Goal: Task Accomplishment & Management: Complete application form

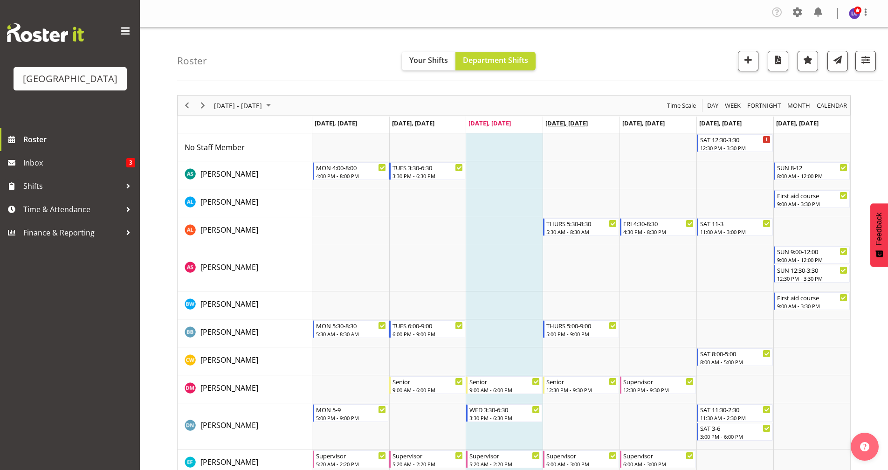
click at [588, 123] on span "[DATE], [DATE]" at bounding box center [567, 123] width 42 height 8
click at [587, 121] on span "[DATE], [DATE]" at bounding box center [567, 123] width 42 height 8
click at [588, 122] on span "[DATE], [DATE]" at bounding box center [567, 123] width 42 height 8
click at [580, 122] on span "[DATE], [DATE]" at bounding box center [567, 123] width 42 height 8
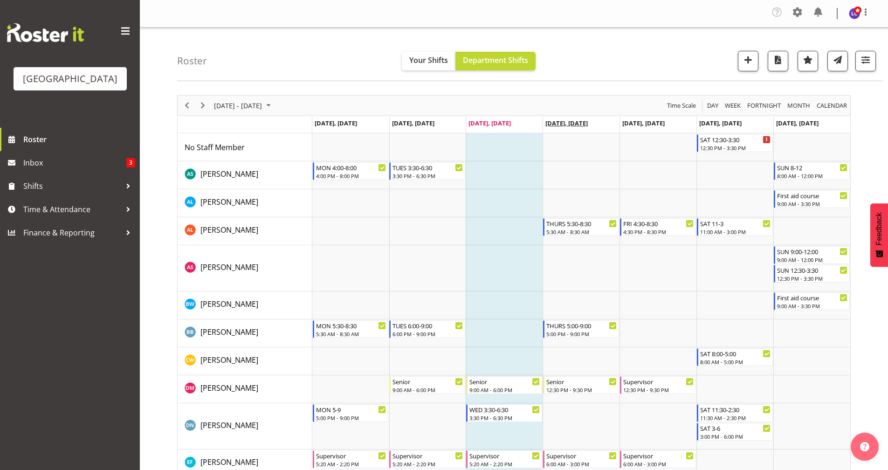
click at [588, 126] on span "[DATE], [DATE]" at bounding box center [567, 123] width 42 height 8
click at [588, 124] on span "[DATE], [DATE]" at bounding box center [567, 123] width 42 height 8
click at [586, 124] on span "[DATE], [DATE]" at bounding box center [567, 123] width 42 height 8
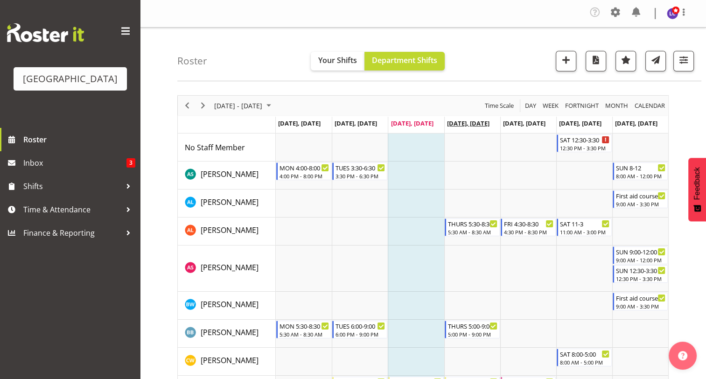
click at [471, 124] on span "[DATE], [DATE]" at bounding box center [468, 123] width 42 height 8
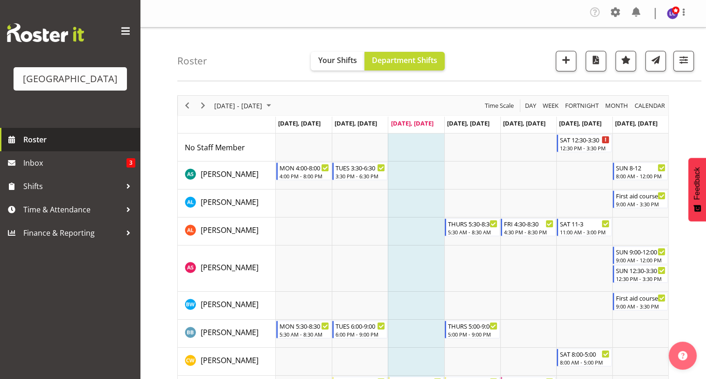
click at [85, 144] on span "Roster" at bounding box center [79, 139] width 112 height 14
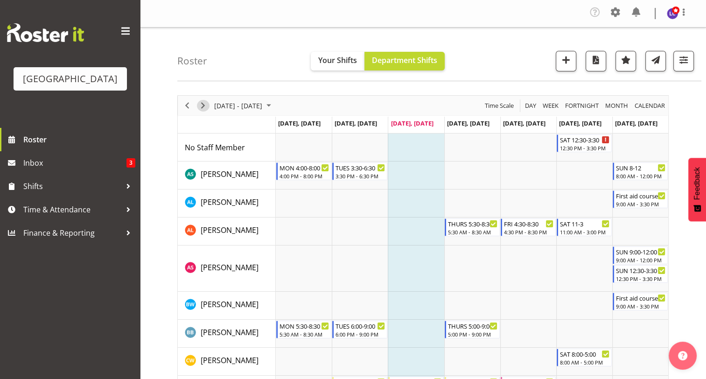
click at [201, 107] on span "Next" at bounding box center [202, 106] width 11 height 12
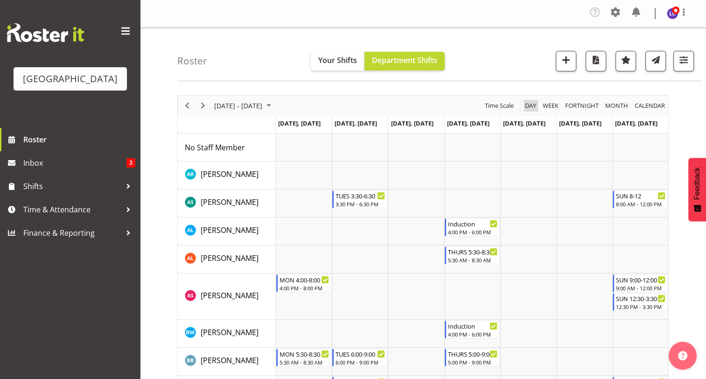
click at [532, 106] on span "Day" at bounding box center [530, 106] width 13 height 12
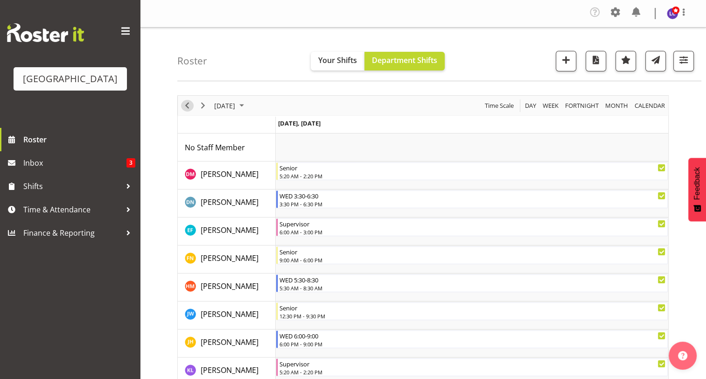
click at [188, 108] on span "Previous" at bounding box center [186, 106] width 11 height 12
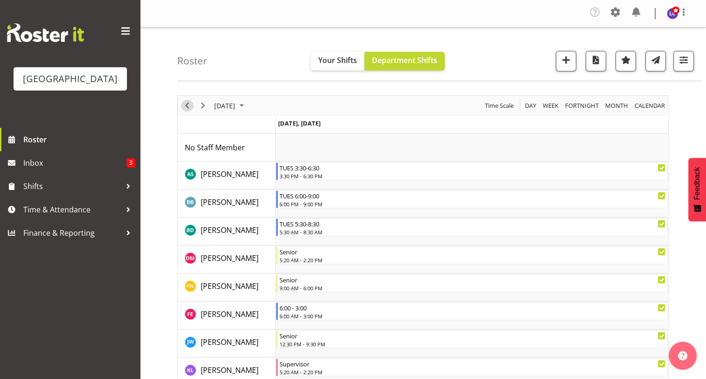
click at [188, 108] on span "Previous" at bounding box center [186, 106] width 11 height 12
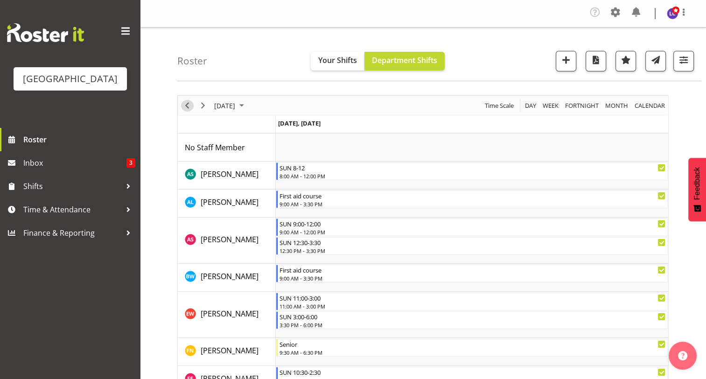
click at [188, 108] on span "Previous" at bounding box center [186, 106] width 11 height 12
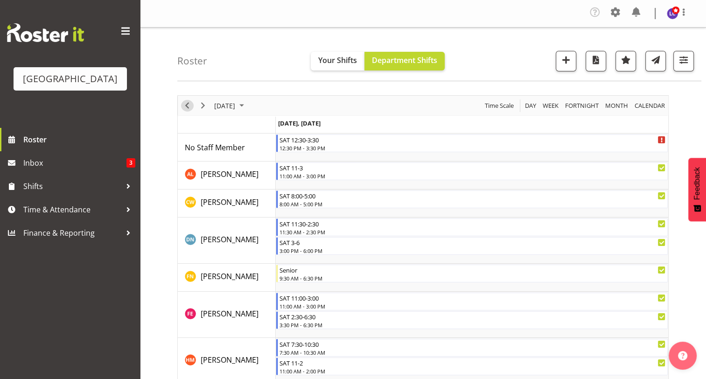
click at [188, 108] on span "Previous" at bounding box center [186, 106] width 11 height 12
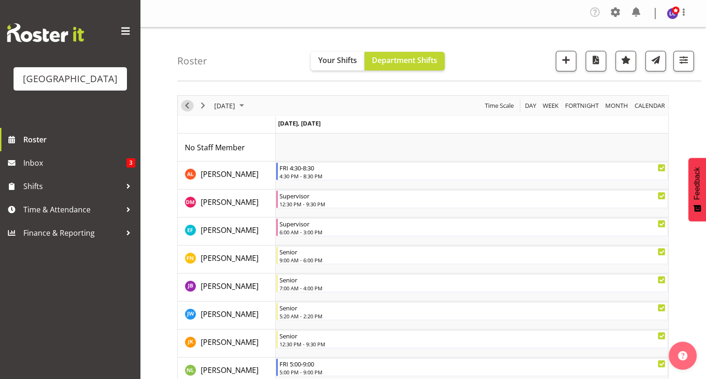
click at [188, 108] on span "Previous" at bounding box center [186, 106] width 11 height 12
click at [530, 105] on span "Day" at bounding box center [530, 106] width 13 height 12
click at [593, 63] on span "button" at bounding box center [595, 60] width 12 height 12
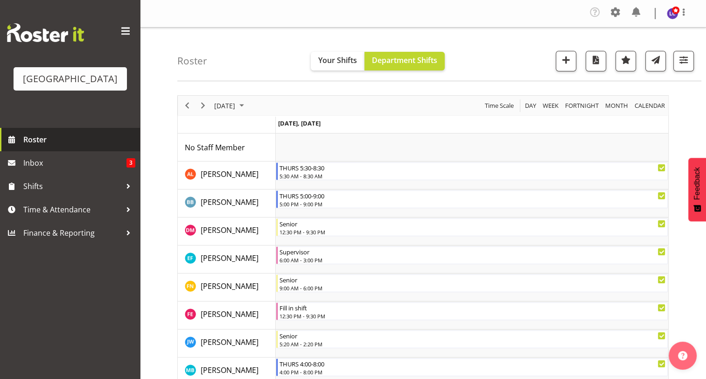
click at [60, 142] on span "Roster" at bounding box center [79, 139] width 112 height 14
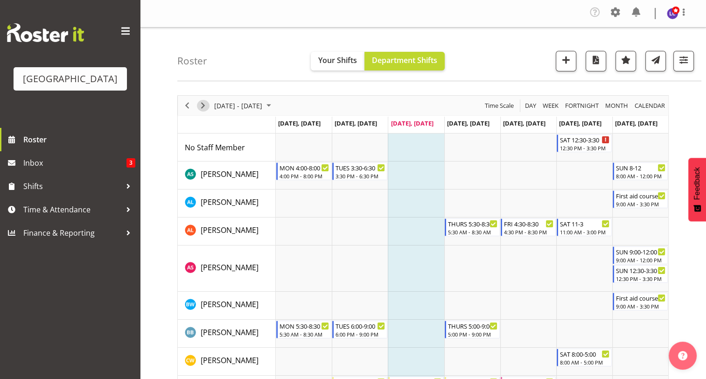
click at [208, 102] on div "Timeline Week of August 27, 2025" at bounding box center [203, 106] width 16 height 20
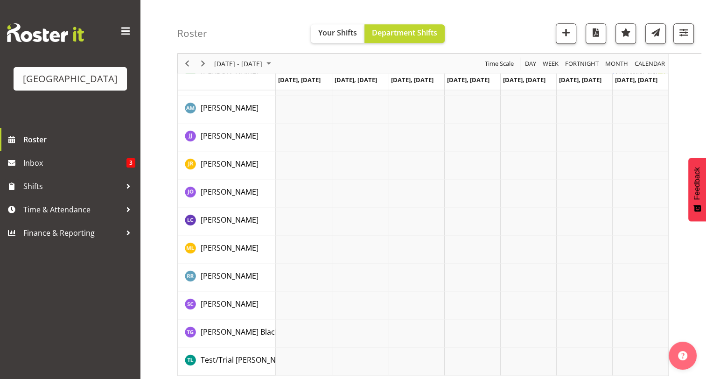
scroll to position [1250, 0]
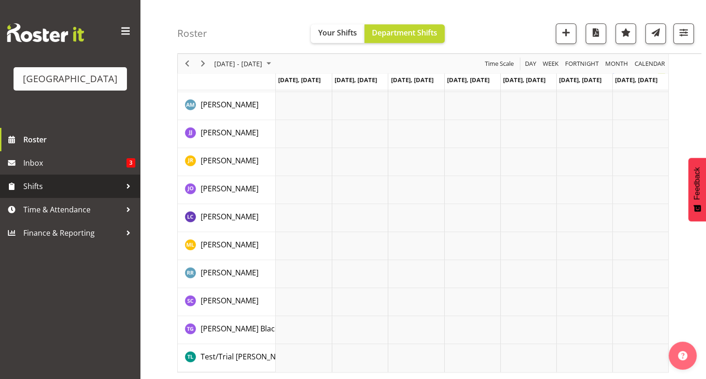
click at [97, 187] on span "Shifts" at bounding box center [72, 186] width 98 height 14
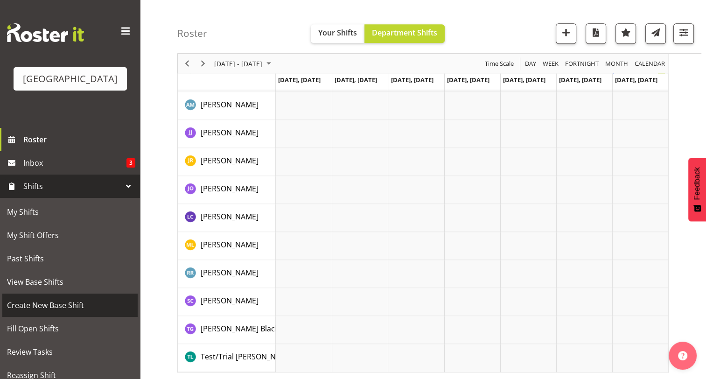
click at [81, 306] on span "Create New Base Shift" at bounding box center [70, 305] width 126 height 14
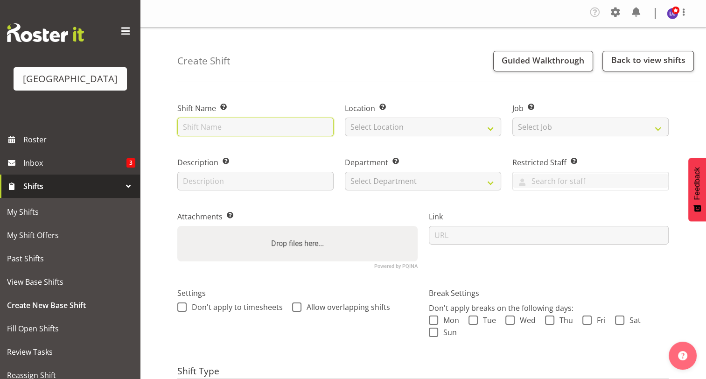
click at [275, 127] on input "text" at bounding box center [255, 127] width 156 height 19
type input "Induction"
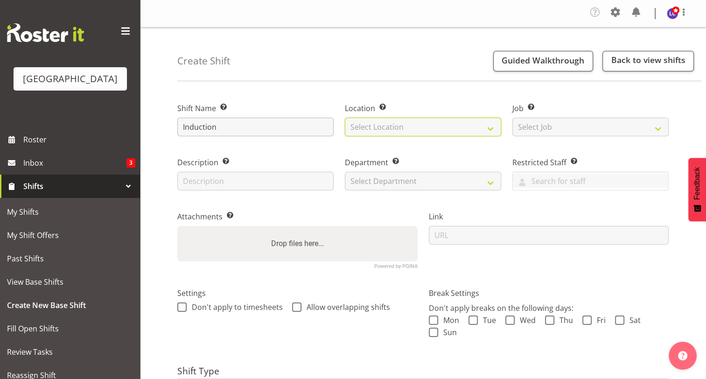
select select "83"
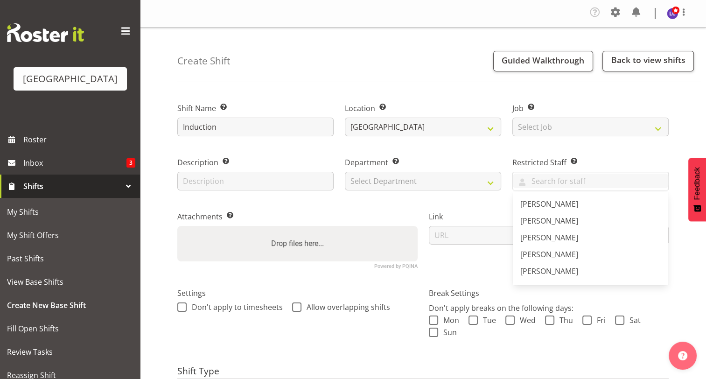
click at [422, 157] on label "Department Set the department that the shift relates to." at bounding box center [423, 162] width 156 height 11
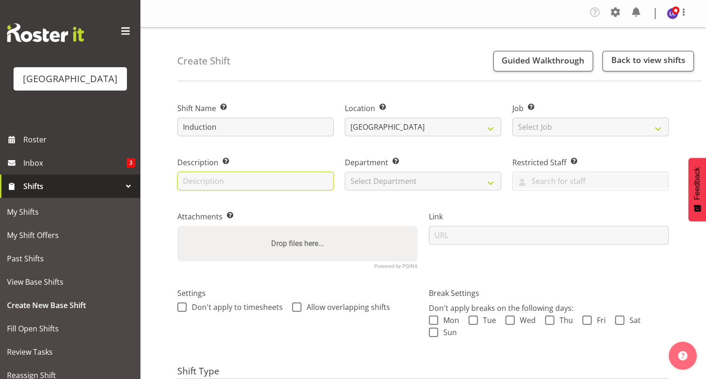
click at [308, 183] on input "text" at bounding box center [255, 181] width 156 height 19
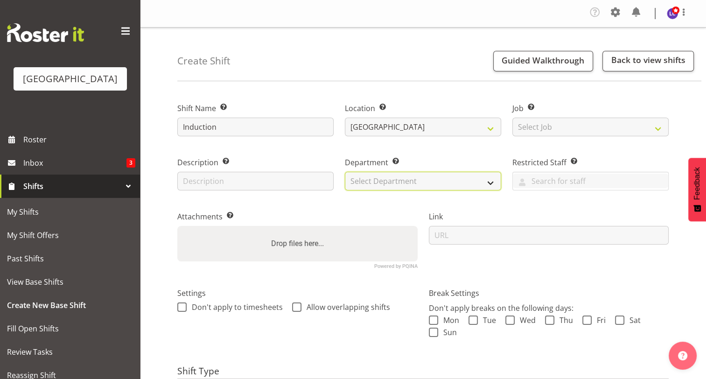
click at [365, 181] on select "Select Department Cleaning Crew Customer Services Crew Lifeguard Crew Maintenan…" at bounding box center [423, 181] width 156 height 19
select select "114"
click at [345, 172] on select "Select Department Cleaning Crew Customer Services Crew Lifeguard Crew Maintenan…" at bounding box center [423, 181] width 156 height 19
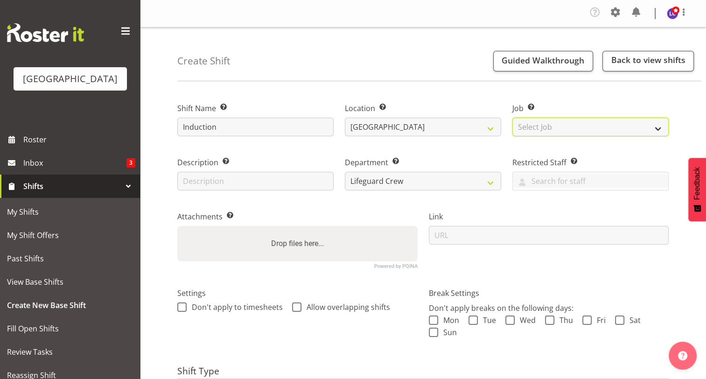
click at [551, 125] on select "Select Job Create new job ACSO" at bounding box center [590, 127] width 156 height 19
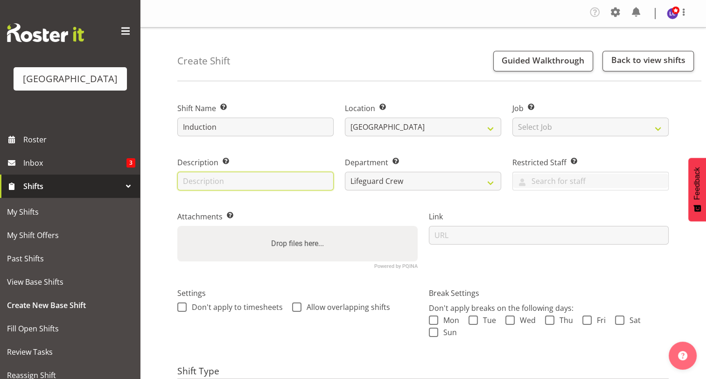
click at [277, 185] on input "text" at bounding box center [255, 181] width 156 height 19
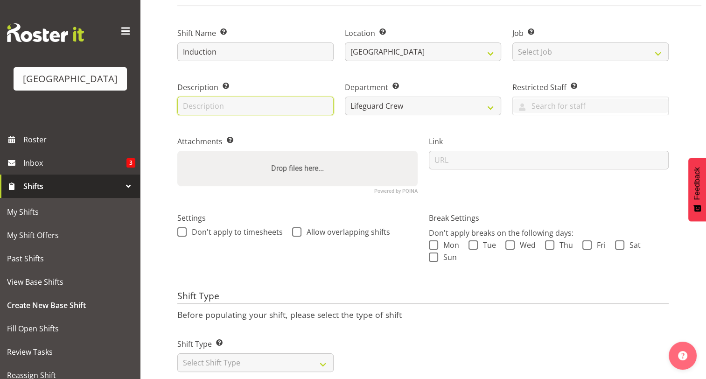
scroll to position [97, 0]
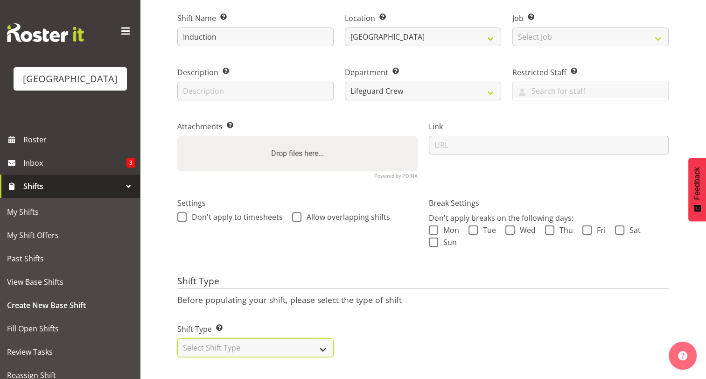
click at [219, 343] on select "Select Shift Type One Off Shift Recurring Shift Rotating Shift" at bounding box center [255, 347] width 156 height 19
select select "one_off"
click at [177, 338] on select "Select Shift Type One Off Shift Recurring Shift Rotating Shift" at bounding box center [255, 347] width 156 height 19
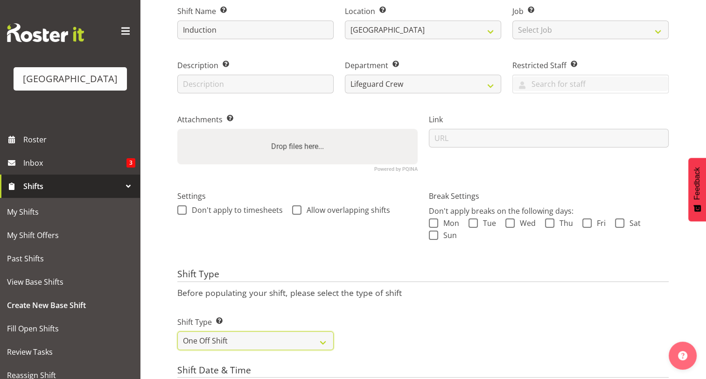
scroll to position [299, 0]
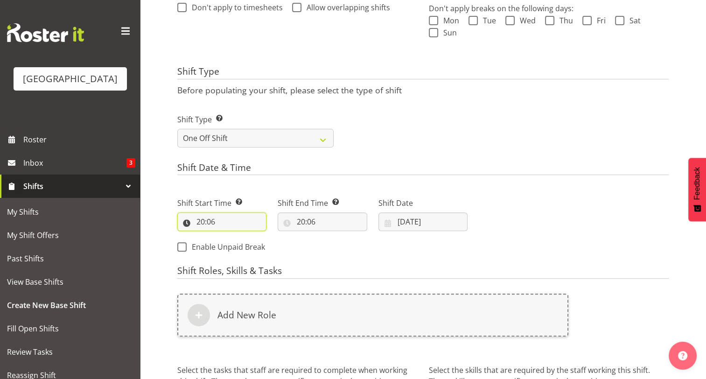
click at [237, 225] on input "20:06" at bounding box center [221, 221] width 89 height 19
click at [242, 249] on select "00 01 02 03 04 05 06 07 08 09 10 11 12 13 14 15 16 17 18 19 20 21 22 23" at bounding box center [240, 245] width 21 height 19
select select "16"
click at [230, 236] on select "00 01 02 03 04 05 06 07 08 09 10 11 12 13 14 15 16 17 18 19 20 21 22 23" at bounding box center [240, 245] width 21 height 19
type input "16:06"
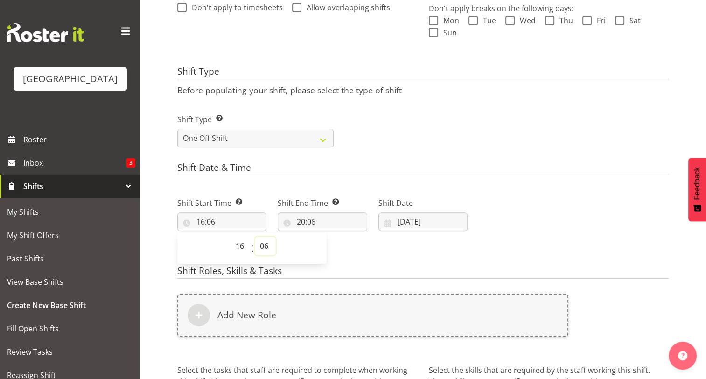
click at [265, 246] on select "00 01 02 03 04 05 06 07 08 09 10 11 12 13 14 15 16 17 18 19 20 21 22 23 24 25 2…" at bounding box center [265, 245] width 21 height 19
select select "0"
click at [255, 236] on select "00 01 02 03 04 05 06 07 08 09 10 11 12 13 14 15 16 17 18 19 20 21 22 23 24 25 2…" at bounding box center [265, 245] width 21 height 19
type input "16:00"
click at [326, 223] on input "20:06" at bounding box center [321, 221] width 89 height 19
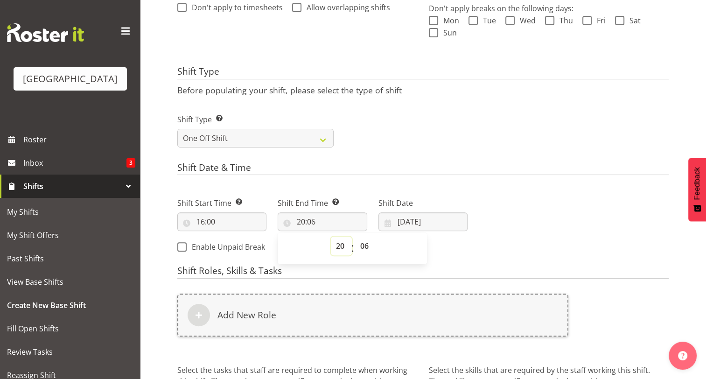
click at [342, 247] on select "00 01 02 03 04 05 06 07 08 09 10 11 12 13 14 15 16 17 18 19 20 21 22 23" at bounding box center [341, 245] width 21 height 19
click at [387, 182] on div "Shift Date & Time Shift Start Time Set the time of the day you wish this shift …" at bounding box center [422, 211] width 491 height 98
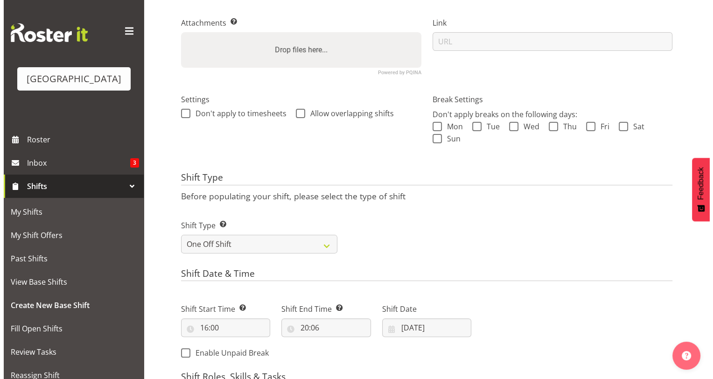
scroll to position [395, 0]
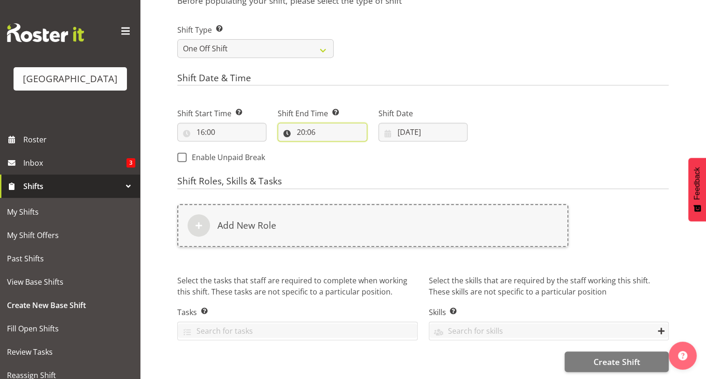
click at [325, 131] on input "20:06" at bounding box center [321, 132] width 89 height 19
click at [340, 154] on select "00 01 02 03 04 05 06 07 08 09 10 11 12 13 14 15 16 17 18 19 20 21 22 23" at bounding box center [341, 156] width 21 height 19
select select "18"
click at [331, 147] on select "00 01 02 03 04 05 06 07 08 09 10 11 12 13 14 15 16 17 18 19 20 21 22 23" at bounding box center [341, 156] width 21 height 19
type input "18:06"
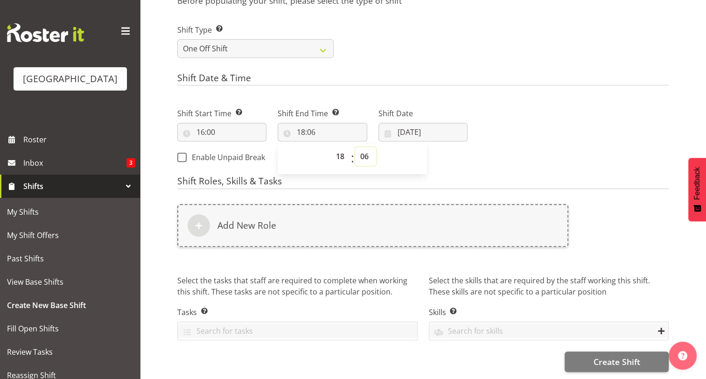
click at [366, 155] on select "00 01 02 03 04 05 06 07 08 09 10 11 12 13 14 15 16 17 18 19 20 21 22 23 24 25 2…" at bounding box center [365, 156] width 21 height 19
select select "0"
click at [355, 147] on select "00 01 02 03 04 05 06 07 08 09 10 11 12 13 14 15 16 17 18 19 20 21 22 23 24 25 2…" at bounding box center [365, 156] width 21 height 19
type input "18:00"
click at [458, 176] on h4 "Shift Roles, Skills & Tasks" at bounding box center [422, 182] width 491 height 13
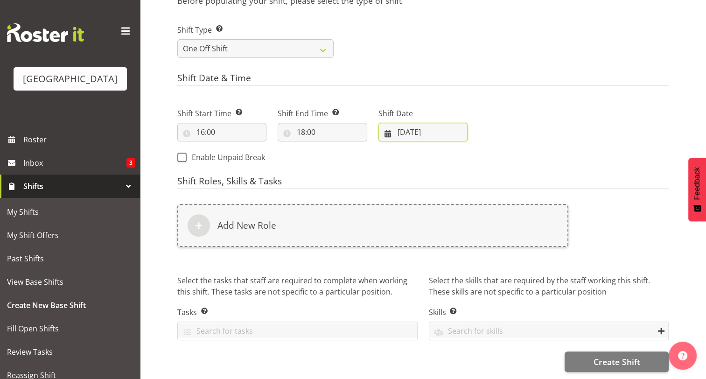
click at [454, 126] on input "27/08/2025" at bounding box center [422, 132] width 89 height 19
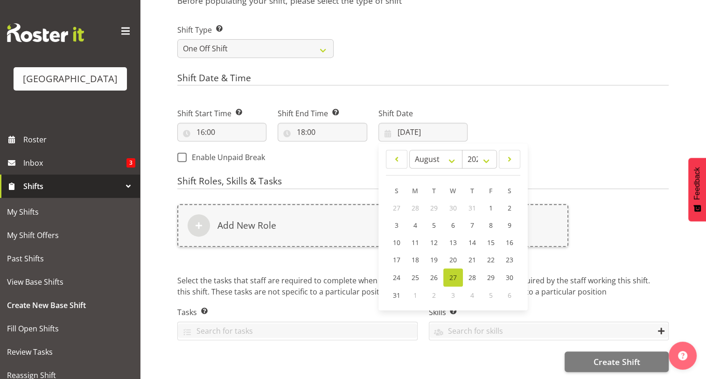
click at [452, 291] on span "3" at bounding box center [453, 295] width 4 height 9
drag, startPoint x: 453, startPoint y: 156, endPoint x: 454, endPoint y: 162, distance: 6.1
click at [453, 157] on select "January February March April May June July August September October November De…" at bounding box center [436, 159] width 54 height 19
select select "8"
click at [409, 150] on select "January February March April May June July August September October November De…" at bounding box center [436, 159] width 54 height 19
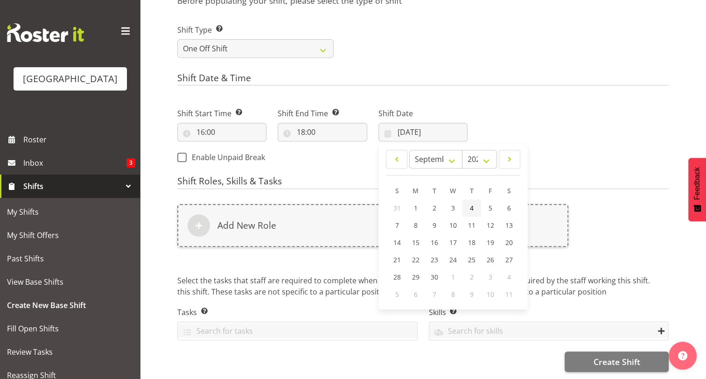
click at [464, 200] on link "4" at bounding box center [471, 207] width 19 height 17
type input "04/09/2025"
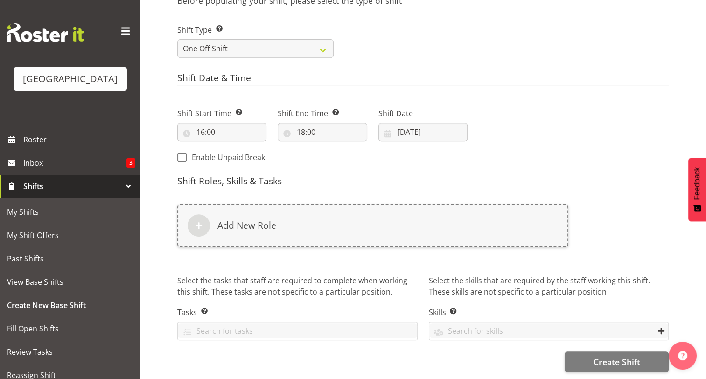
click at [543, 143] on div "Next Shifts" at bounding box center [573, 133] width 201 height 76
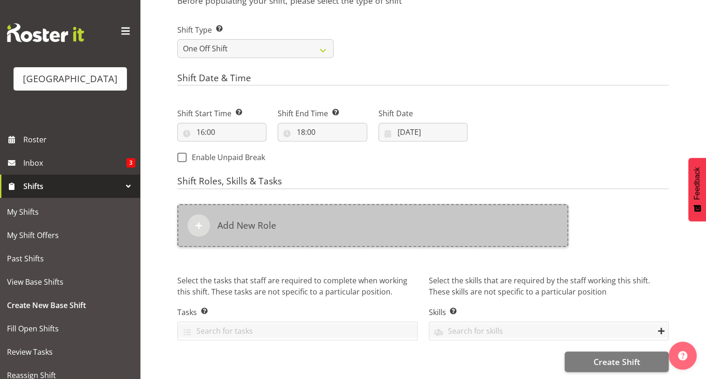
click at [282, 219] on div "Add New Role" at bounding box center [372, 225] width 391 height 43
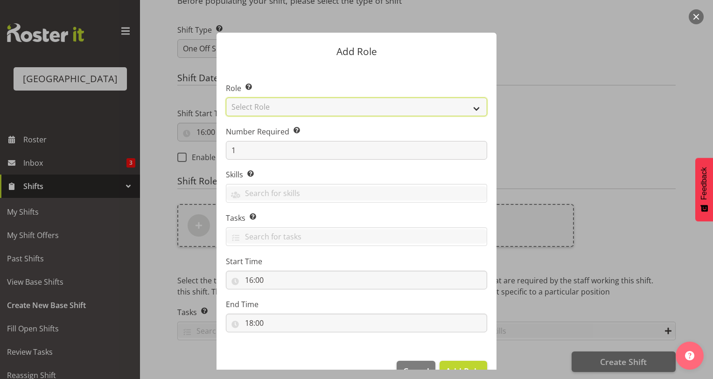
click at [332, 105] on select "Select Role Aquatic Customer Services Officer Cleaner - Splash Palace Facilties…" at bounding box center [356, 106] width 261 height 19
select select "96"
click at [226, 97] on select "Select Role Aquatic Customer Services Officer Cleaner - Splash Palace Facilties…" at bounding box center [356, 106] width 261 height 19
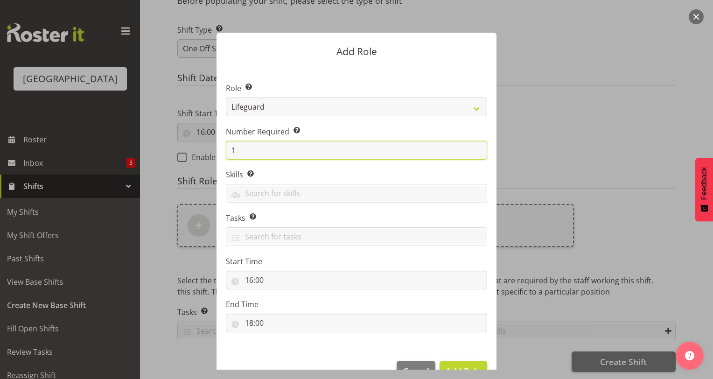
click at [304, 154] on input "1" at bounding box center [356, 150] width 261 height 19
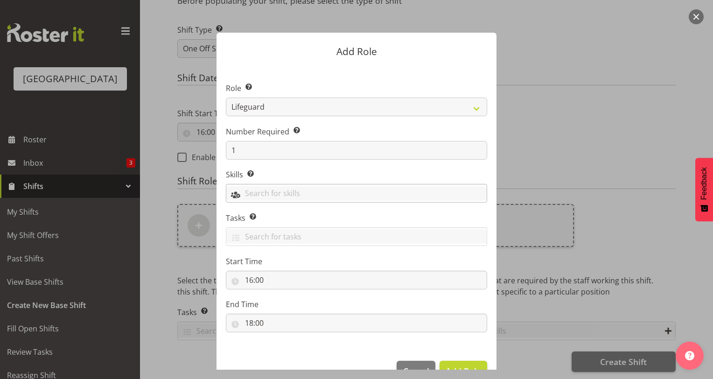
click at [310, 200] on div at bounding box center [356, 194] width 260 height 16
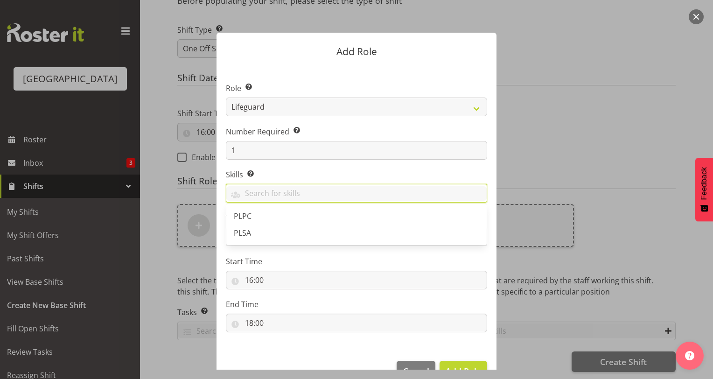
click at [361, 168] on section "Role Select the role you wish to add to the shift. Aquatic Customer Services Of…" at bounding box center [356, 208] width 280 height 285
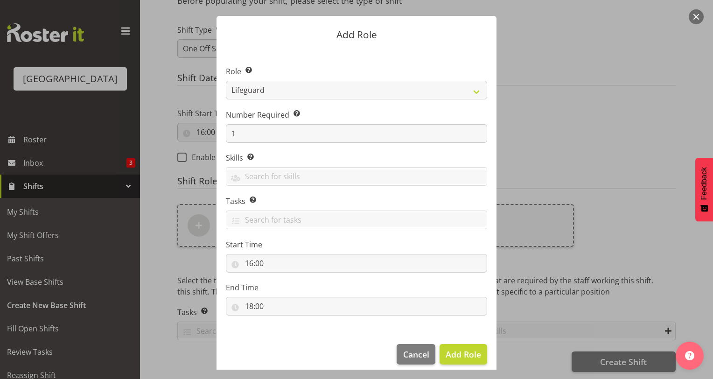
scroll to position [25, 0]
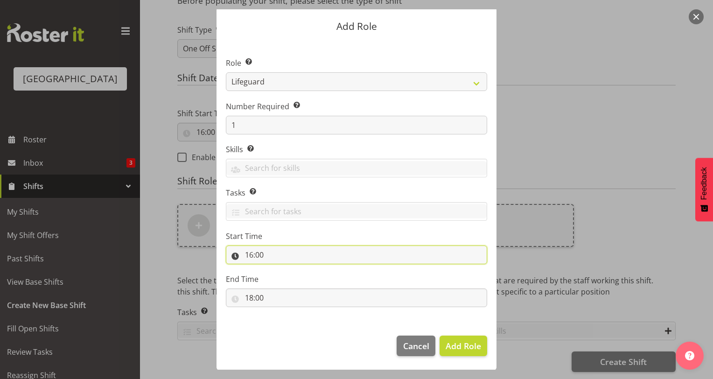
click at [289, 256] on input "16:00" at bounding box center [356, 254] width 261 height 19
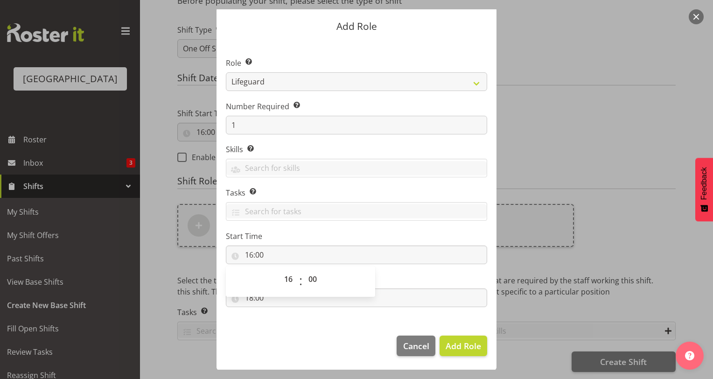
click at [418, 239] on label "Start Time" at bounding box center [356, 235] width 261 height 11
click at [477, 347] on span "Add Role" at bounding box center [462, 345] width 35 height 11
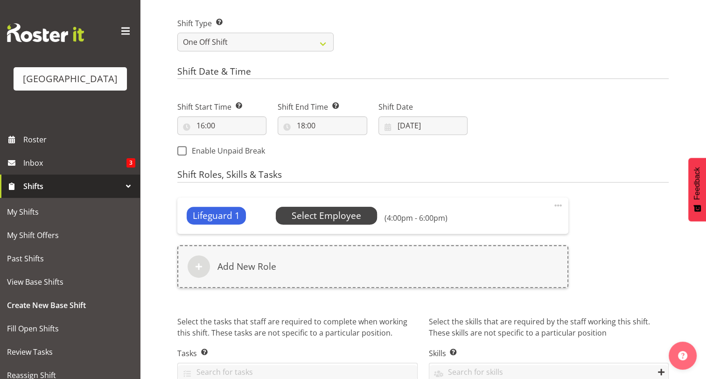
click at [322, 218] on span "Select Employee" at bounding box center [325, 216] width 69 height 14
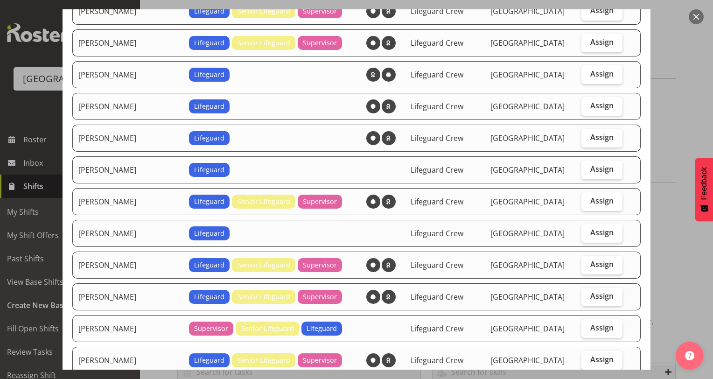
scroll to position [404, 0]
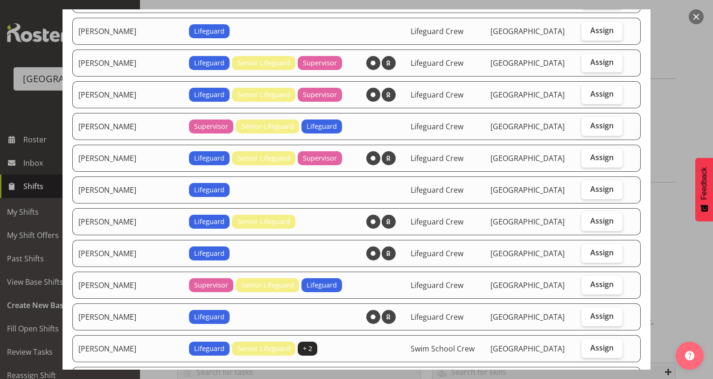
click at [703, 22] on div at bounding box center [356, 189] width 713 height 379
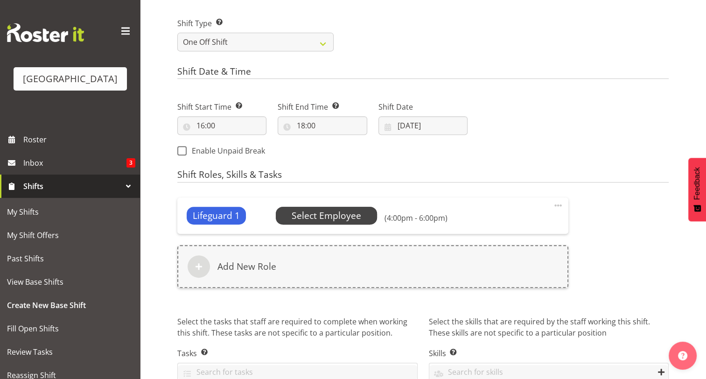
click at [338, 212] on span "Select Employee" at bounding box center [325, 216] width 69 height 14
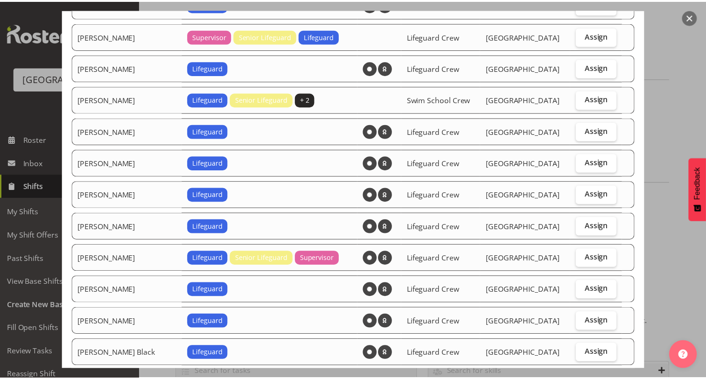
scroll to position [770, 0]
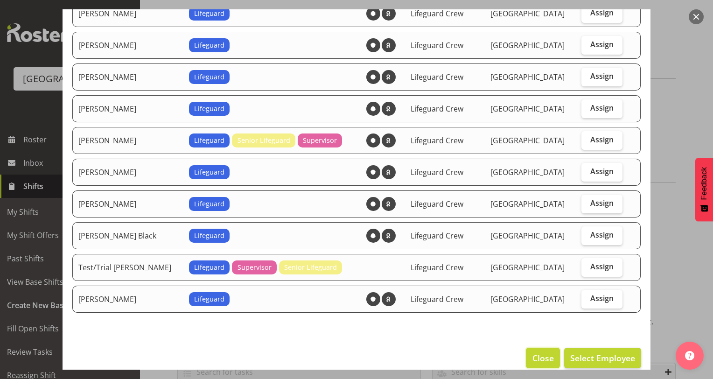
click at [539, 352] on span "Close" at bounding box center [542, 358] width 21 height 12
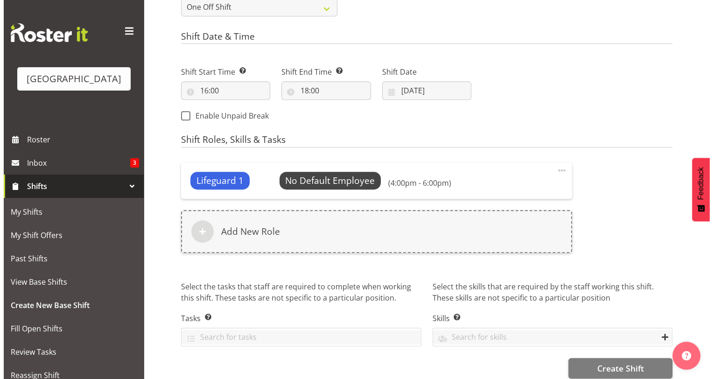
scroll to position [443, 0]
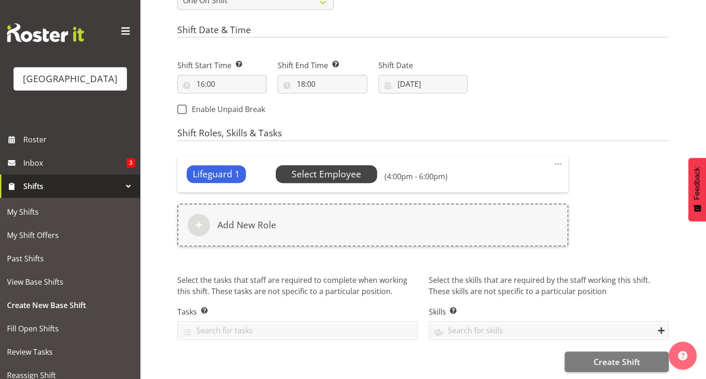
click at [325, 159] on div "Lifeguard 1 No Default Employee Select Employee (4:00pm - 6:00pm) Edit Delete" at bounding box center [372, 174] width 391 height 36
click at [325, 165] on span "Select Employee" at bounding box center [327, 174] width 102 height 18
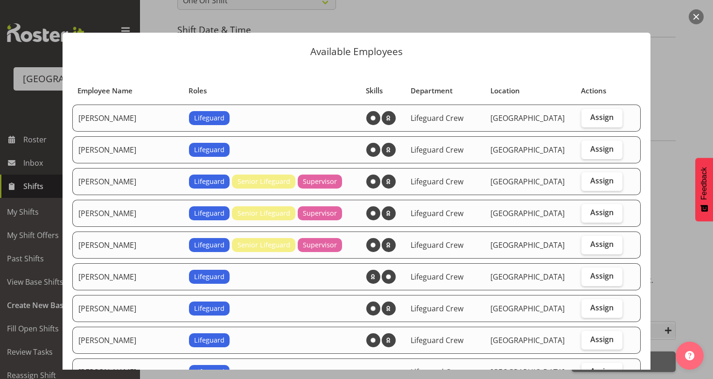
scroll to position [770, 0]
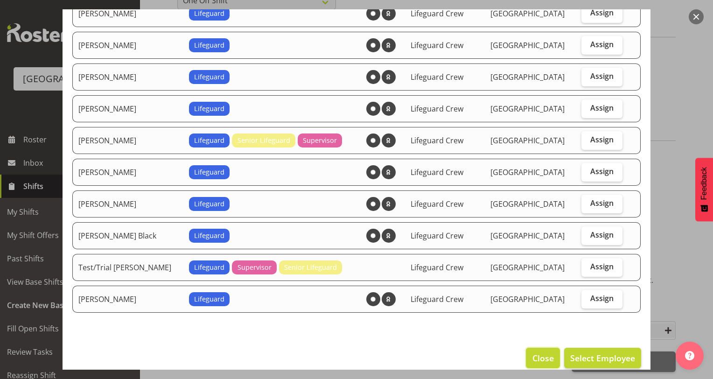
click at [532, 352] on span "Close" at bounding box center [542, 358] width 21 height 12
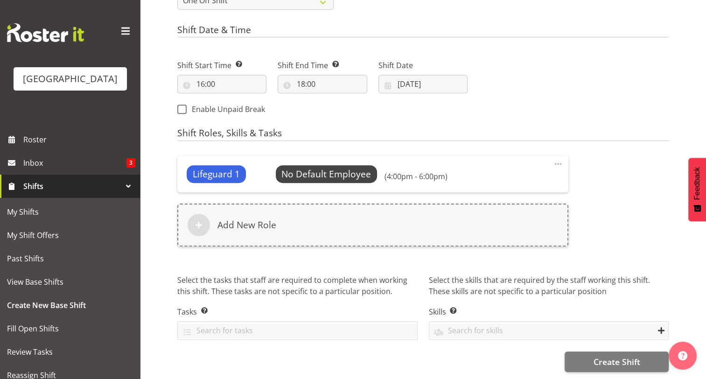
click at [239, 168] on span "Lifeguard 1" at bounding box center [216, 174] width 59 height 18
click at [560, 158] on span at bounding box center [557, 163] width 11 height 11
click at [523, 179] on link "Edit" at bounding box center [519, 186] width 90 height 17
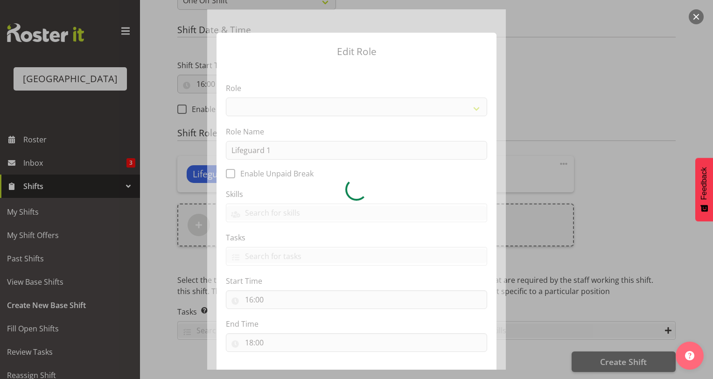
select select "96"
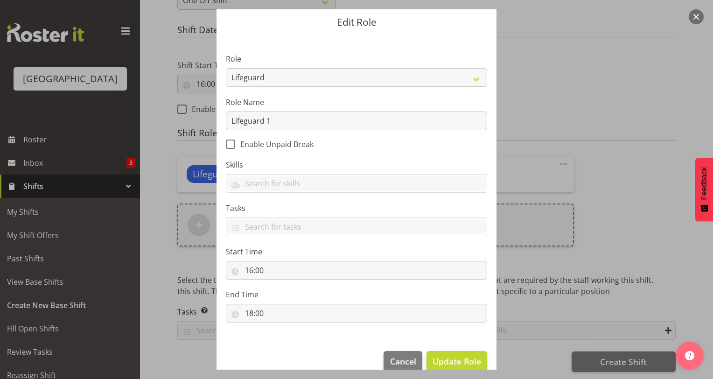
scroll to position [45, 0]
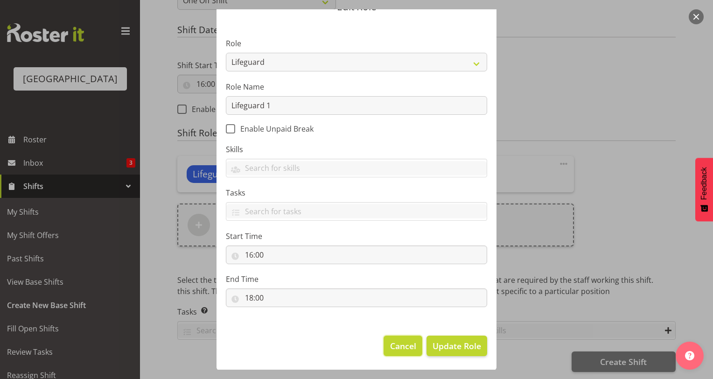
click at [401, 343] on span "Cancel" at bounding box center [403, 345] width 26 height 12
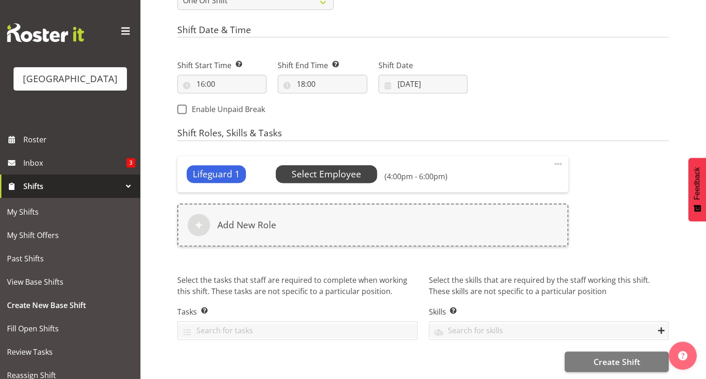
click at [354, 169] on span "Select Employee" at bounding box center [325, 174] width 69 height 14
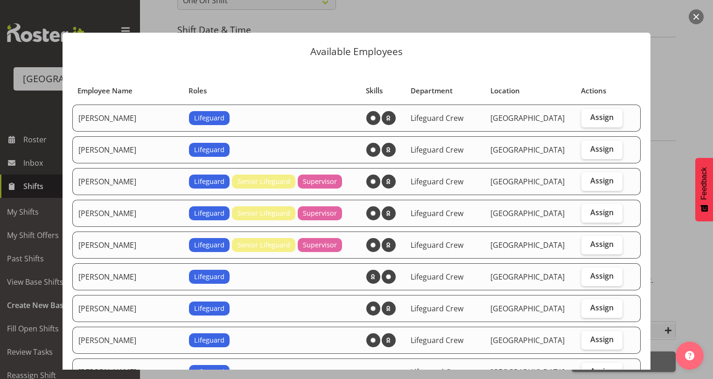
scroll to position [202, 0]
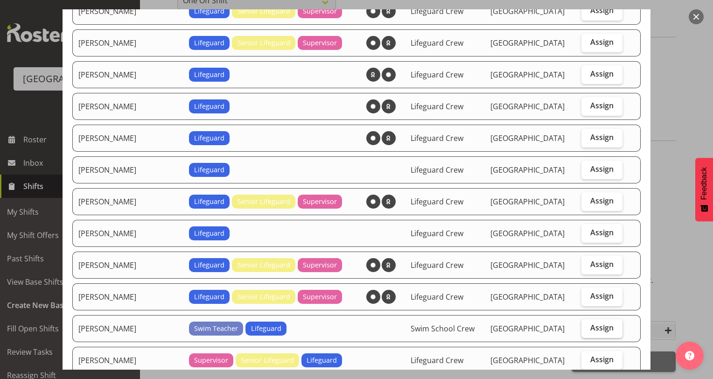
click at [590, 323] on span "Assign" at bounding box center [601, 327] width 23 height 9
click at [581, 325] on input "Assign" at bounding box center [584, 328] width 6 height 6
checkbox input "true"
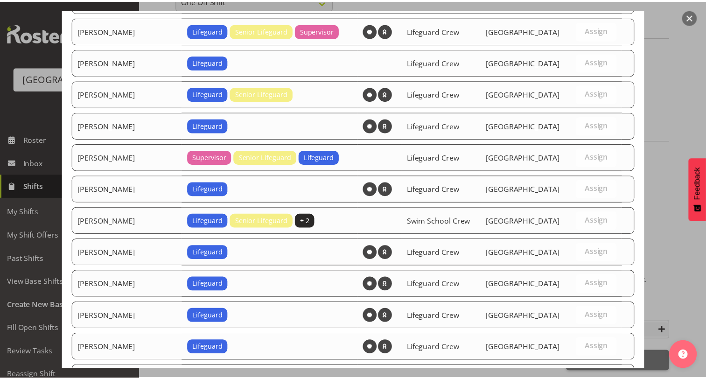
scroll to position [802, 0]
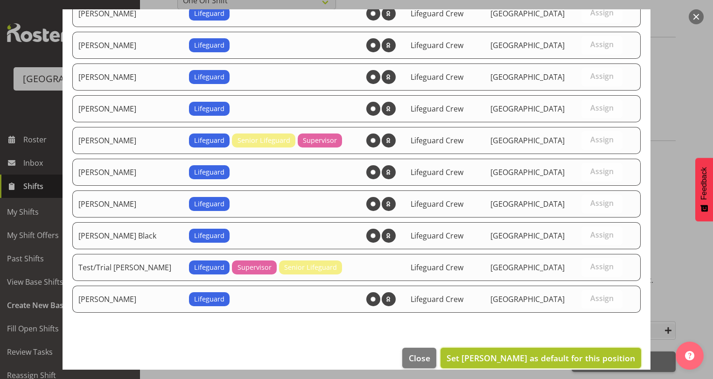
click at [541, 352] on span "Set Jasika Rohloff as default for this position" at bounding box center [540, 357] width 188 height 11
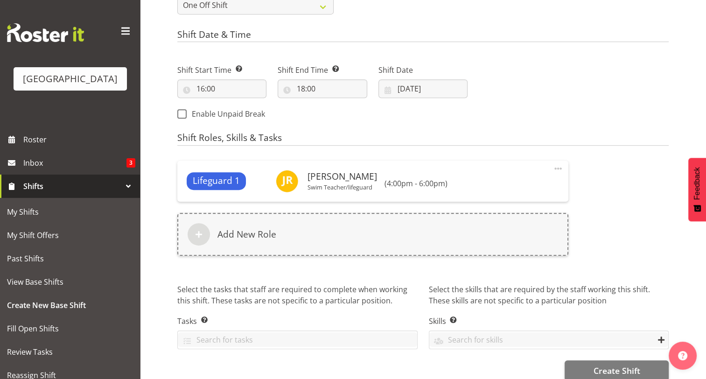
scroll to position [448, 0]
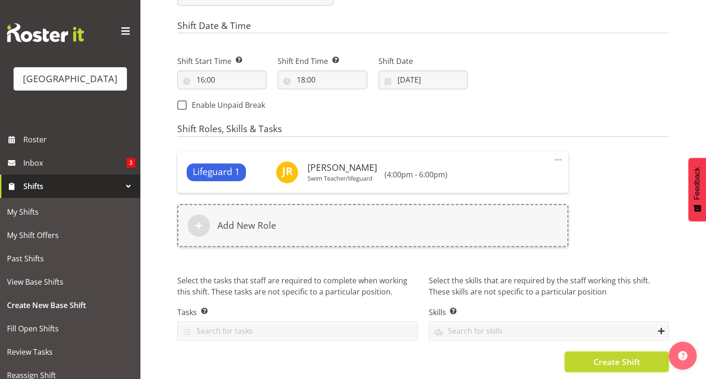
click at [577, 351] on button "Create Shift" at bounding box center [616, 361] width 104 height 21
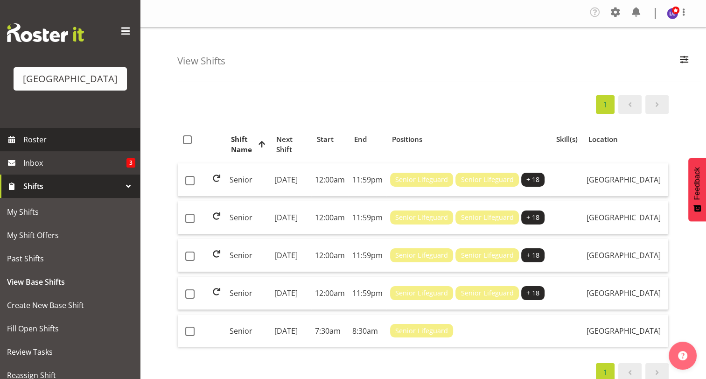
click at [37, 146] on link "Roster" at bounding box center [70, 139] width 140 height 23
